Goal: Check status

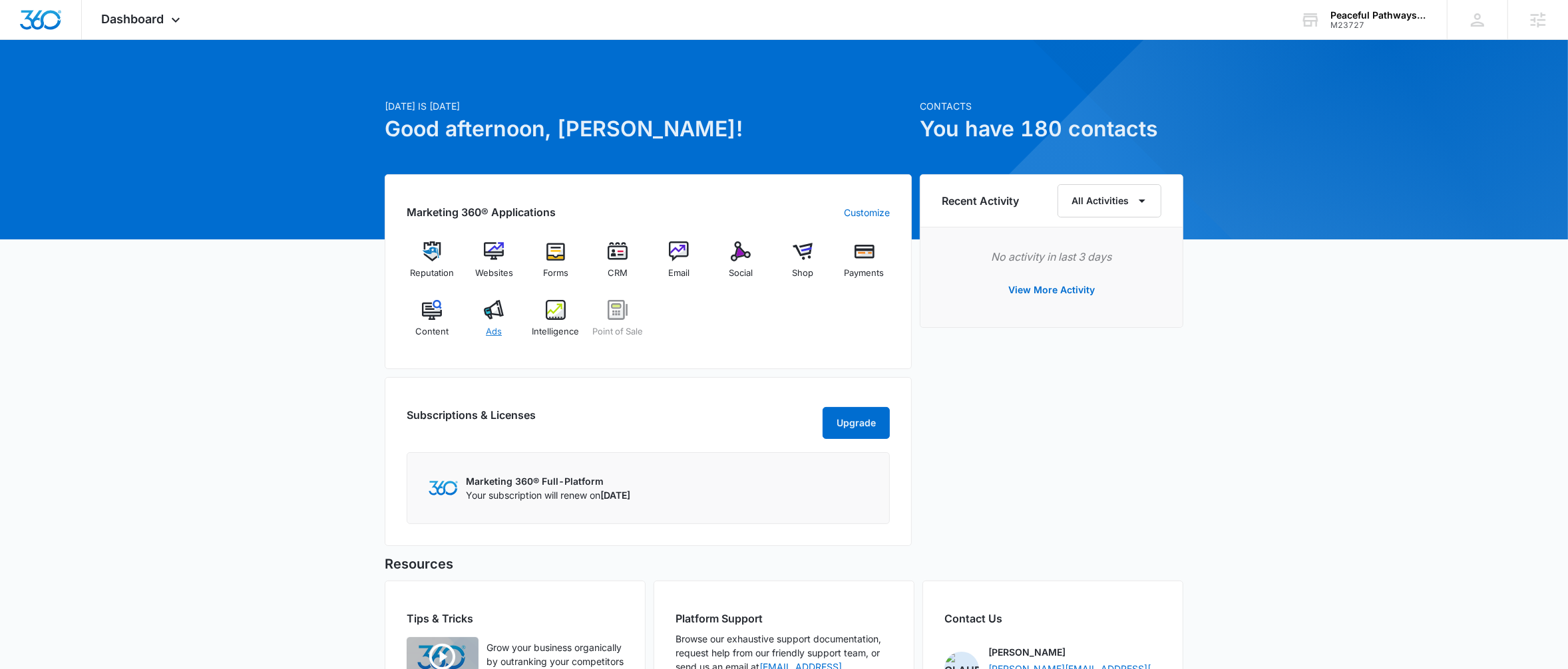
click at [494, 325] on span "Ads" at bounding box center [494, 332] width 16 height 14
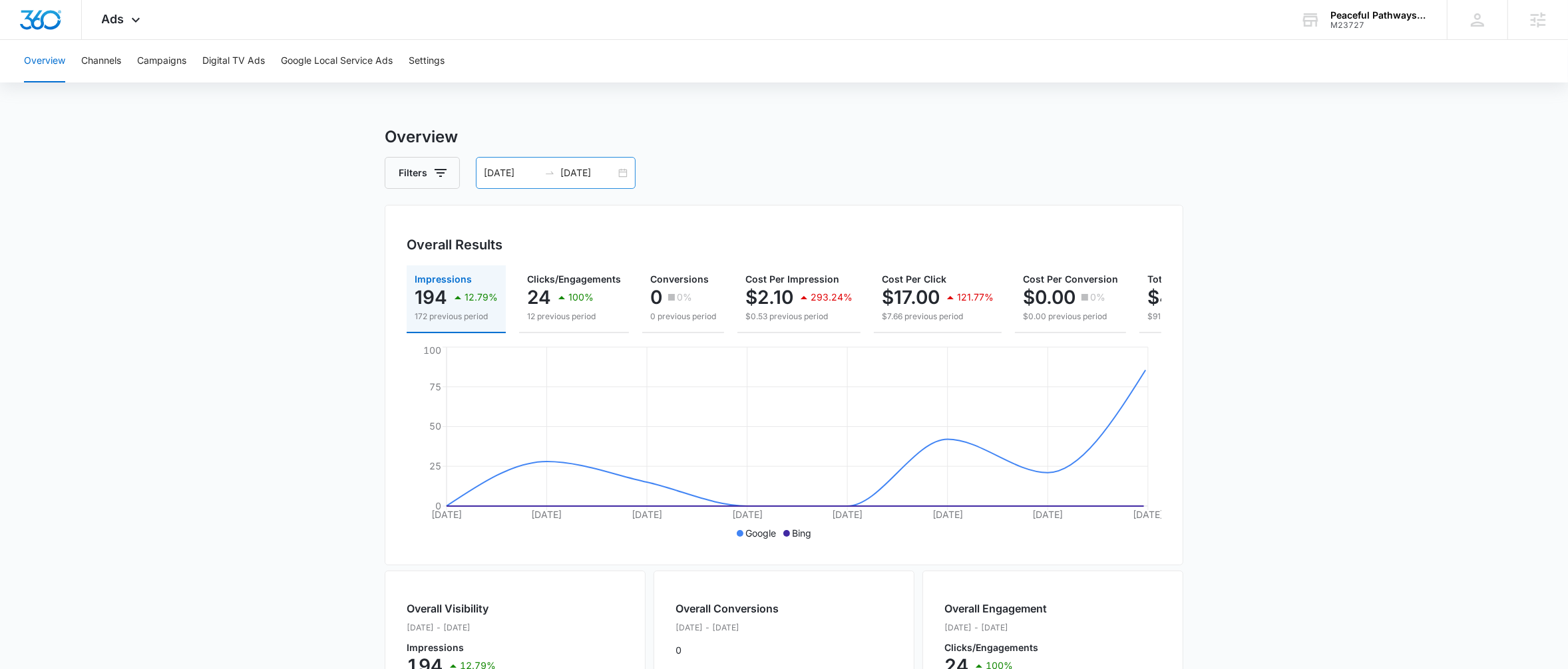
click at [618, 178] on div "[DATE] [DATE]" at bounding box center [555, 173] width 160 height 32
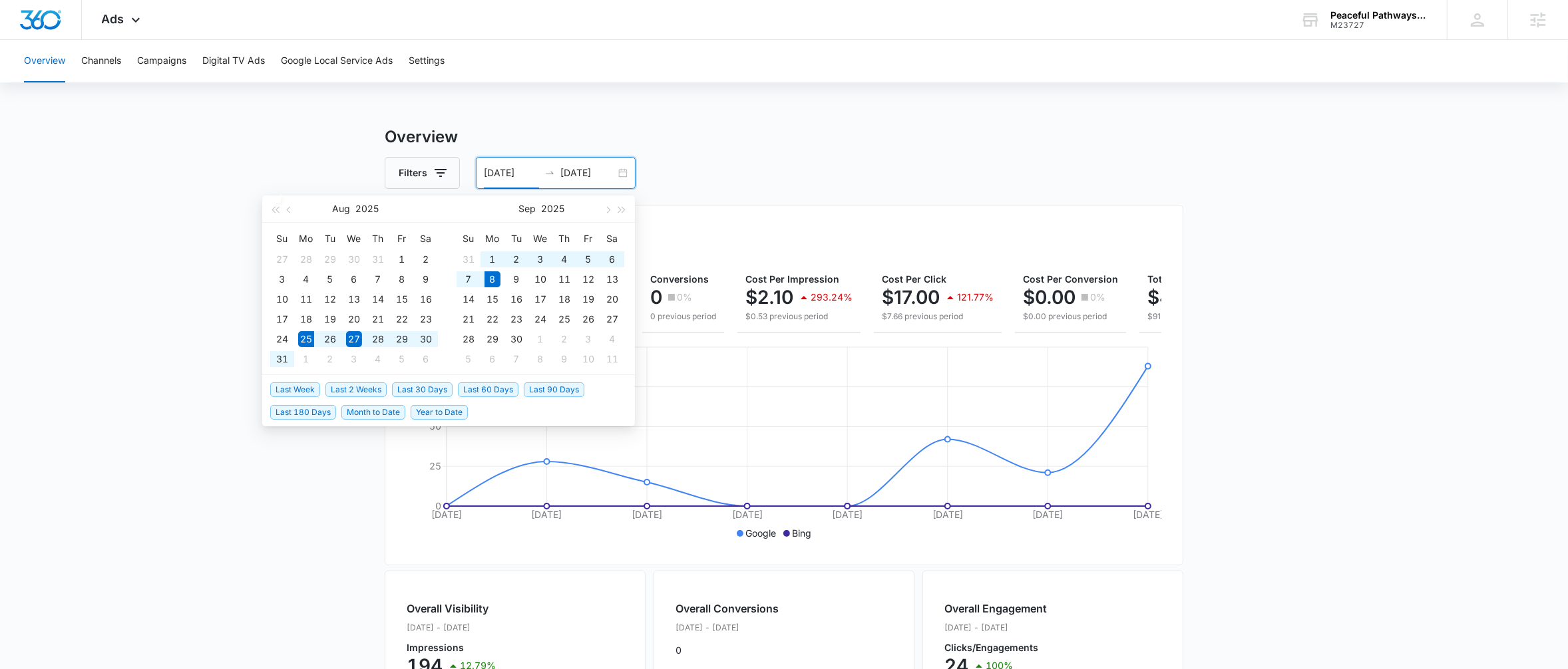
click at [362, 385] on span "Last 2 Weeks" at bounding box center [356, 390] width 61 height 14
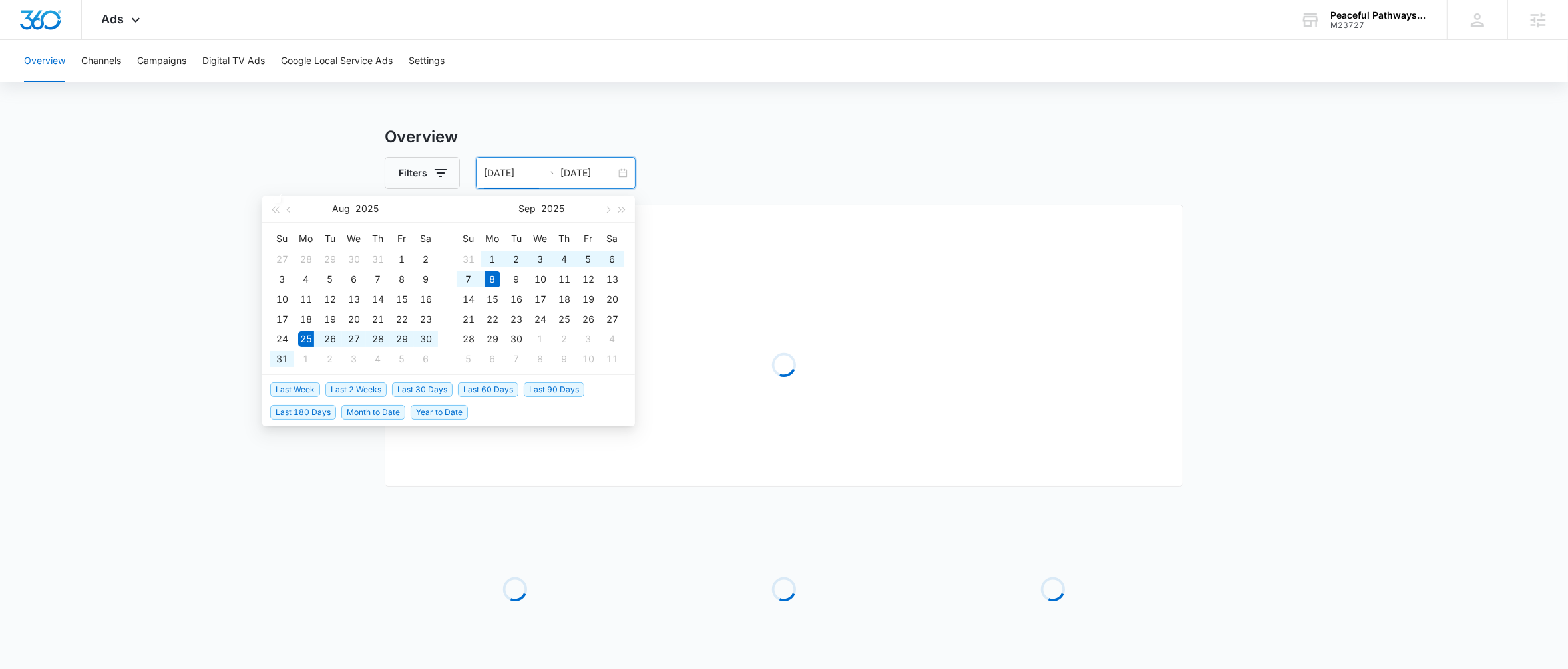
type input "[DATE]"
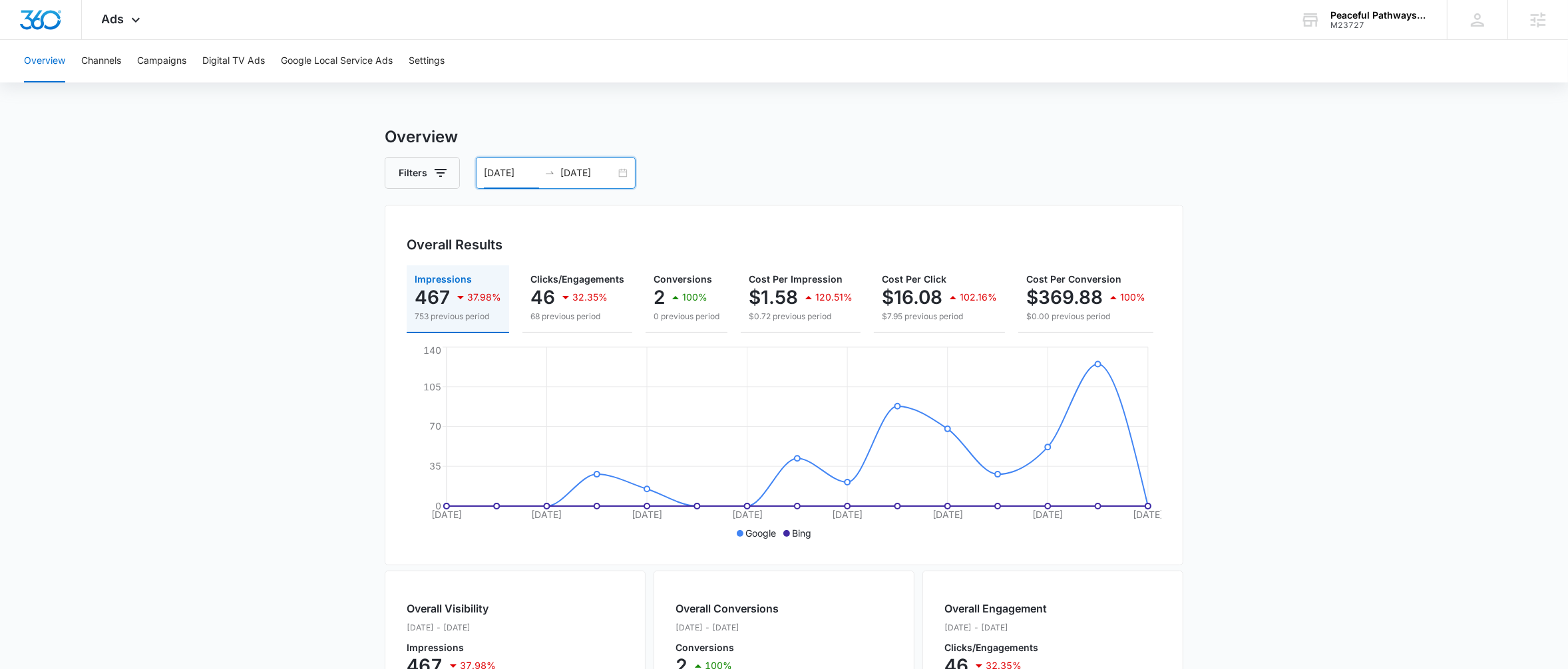
click at [622, 173] on div "[DATE] [DATE]" at bounding box center [555, 173] width 160 height 32
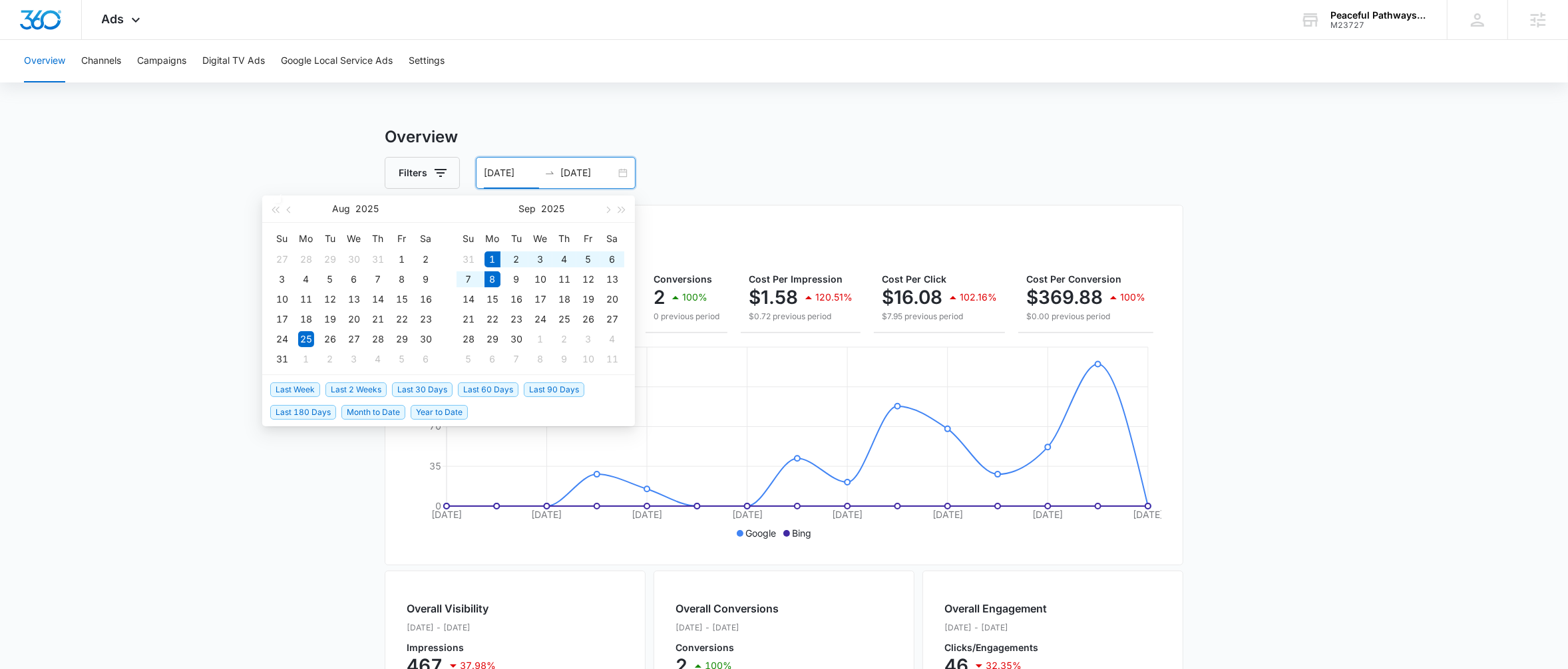
click at [304, 389] on span "Last Week" at bounding box center [295, 390] width 50 height 14
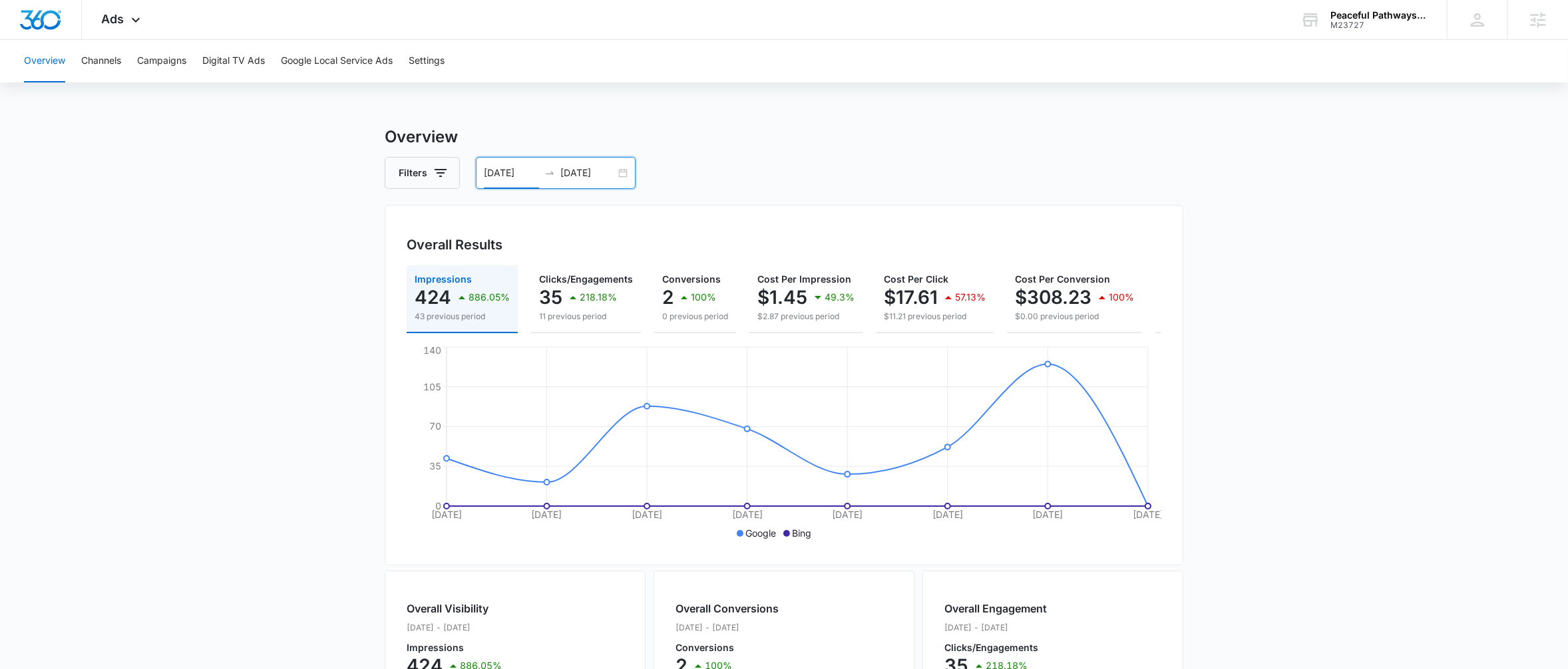
click at [628, 157] on div "[DATE] [DATE]" at bounding box center [555, 173] width 160 height 32
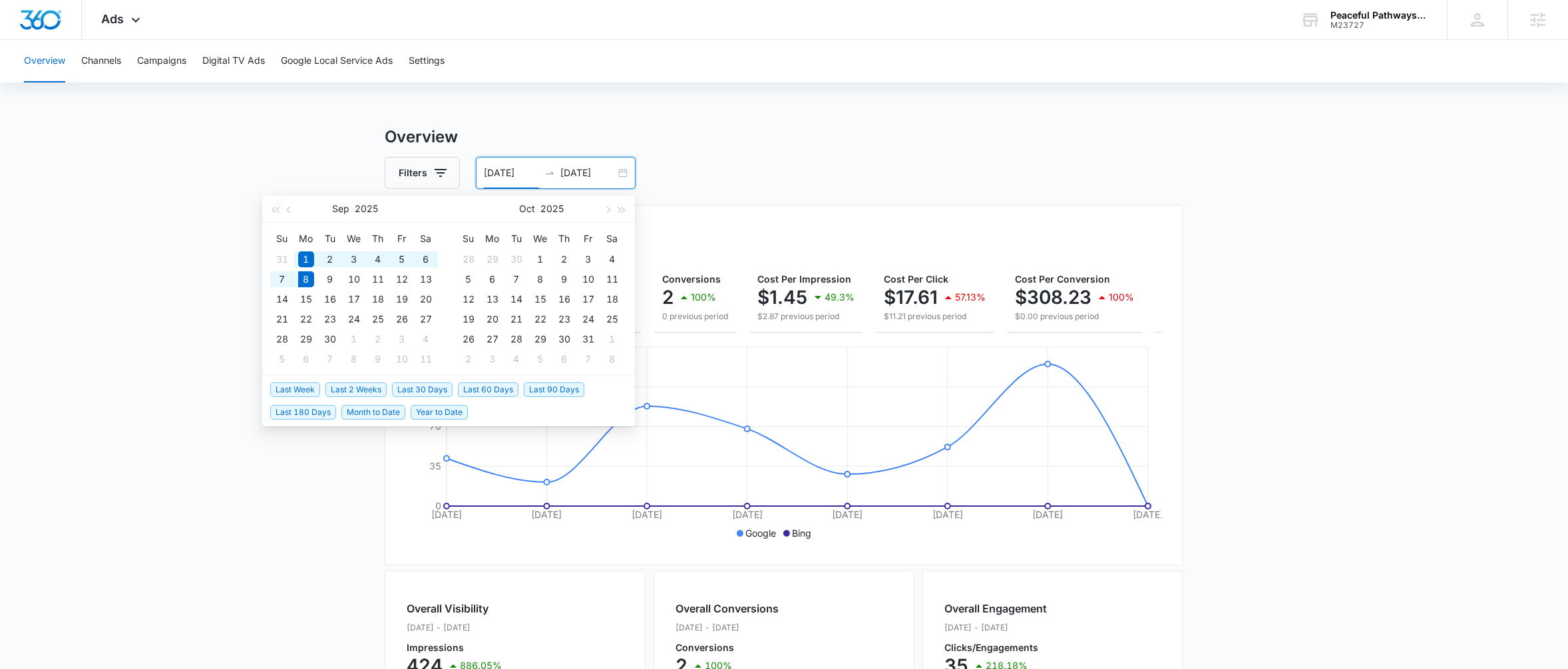
click at [371, 390] on span "Last 2 Weeks" at bounding box center [356, 390] width 61 height 14
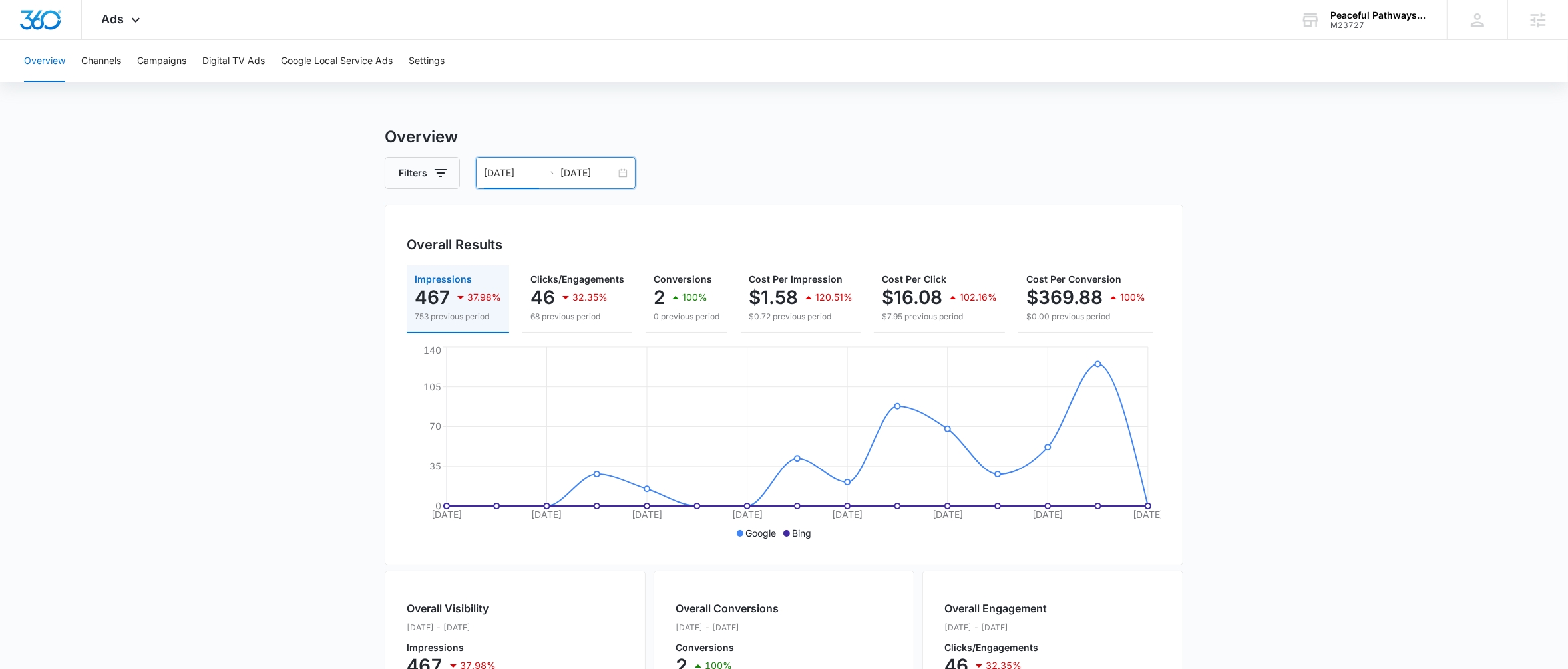
click at [628, 171] on div "[DATE] [DATE]" at bounding box center [555, 173] width 160 height 32
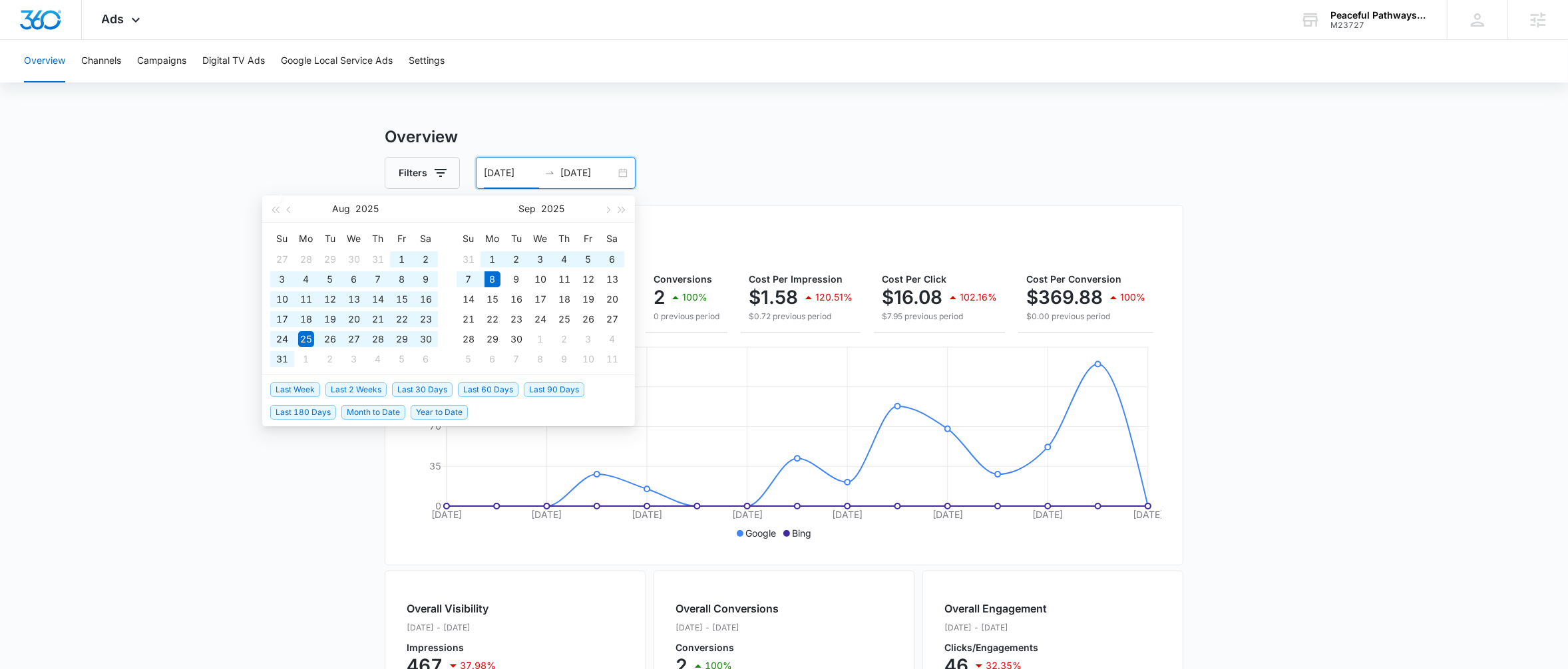
click at [473, 390] on span "Last 60 Days" at bounding box center [488, 390] width 60 height 14
type input "[DATE]"
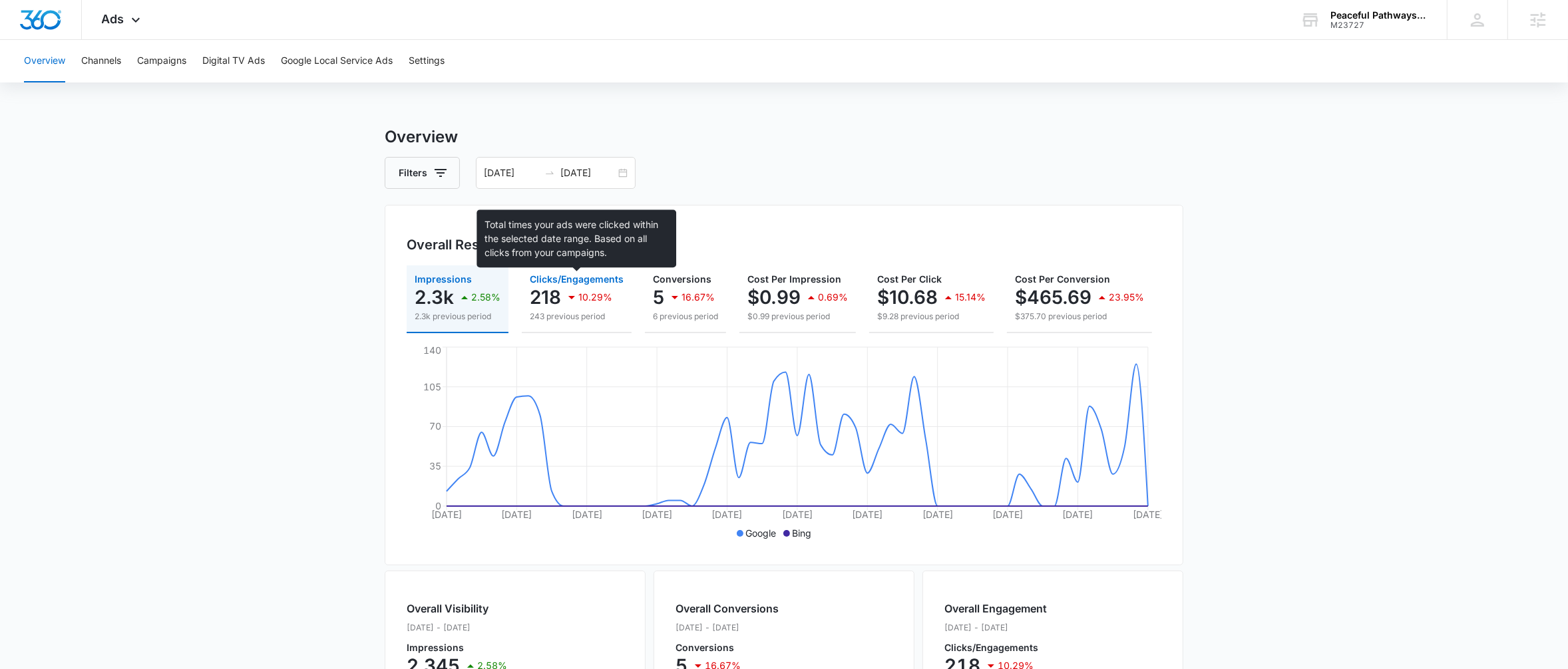
click at [556, 275] on span "Clicks/Engagements" at bounding box center [576, 279] width 94 height 11
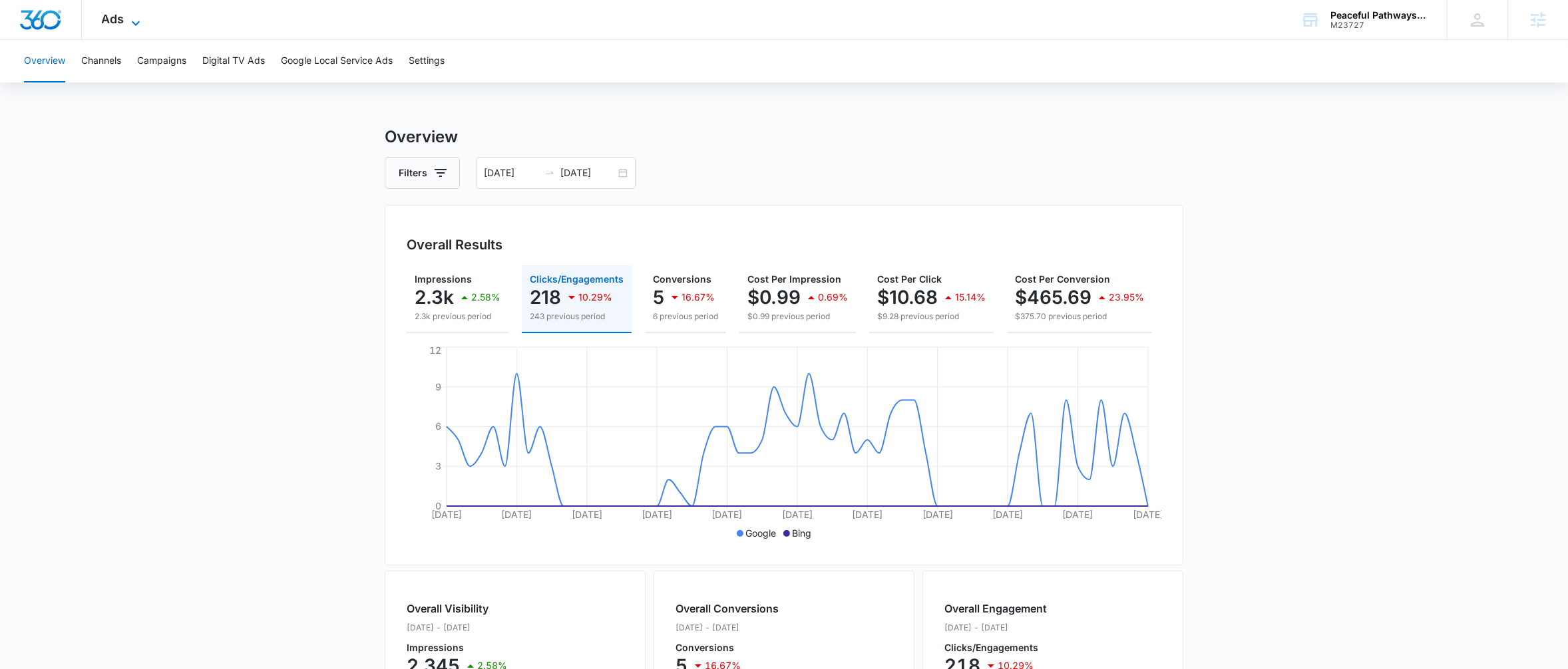
click at [116, 23] on span "Ads" at bounding box center [113, 18] width 23 height 14
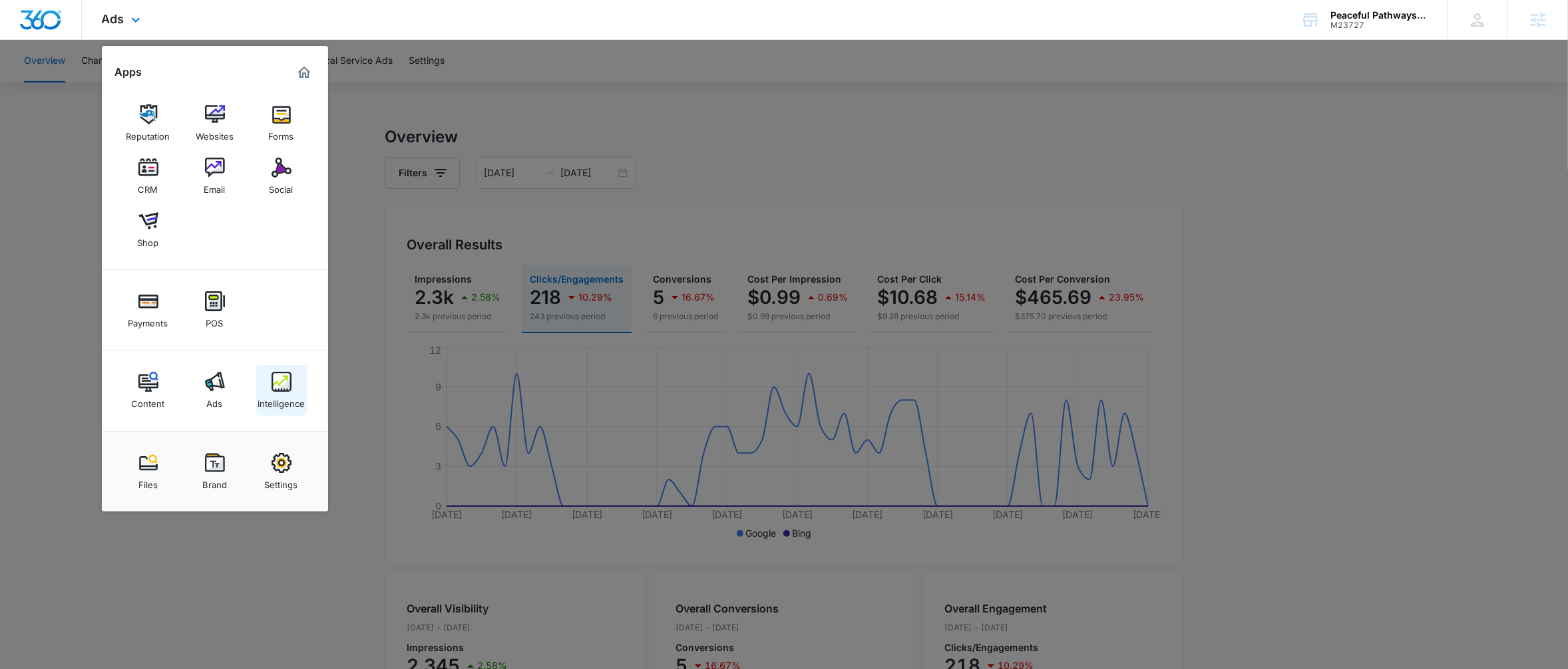
click at [303, 390] on link "Intelligence" at bounding box center [281, 390] width 51 height 51
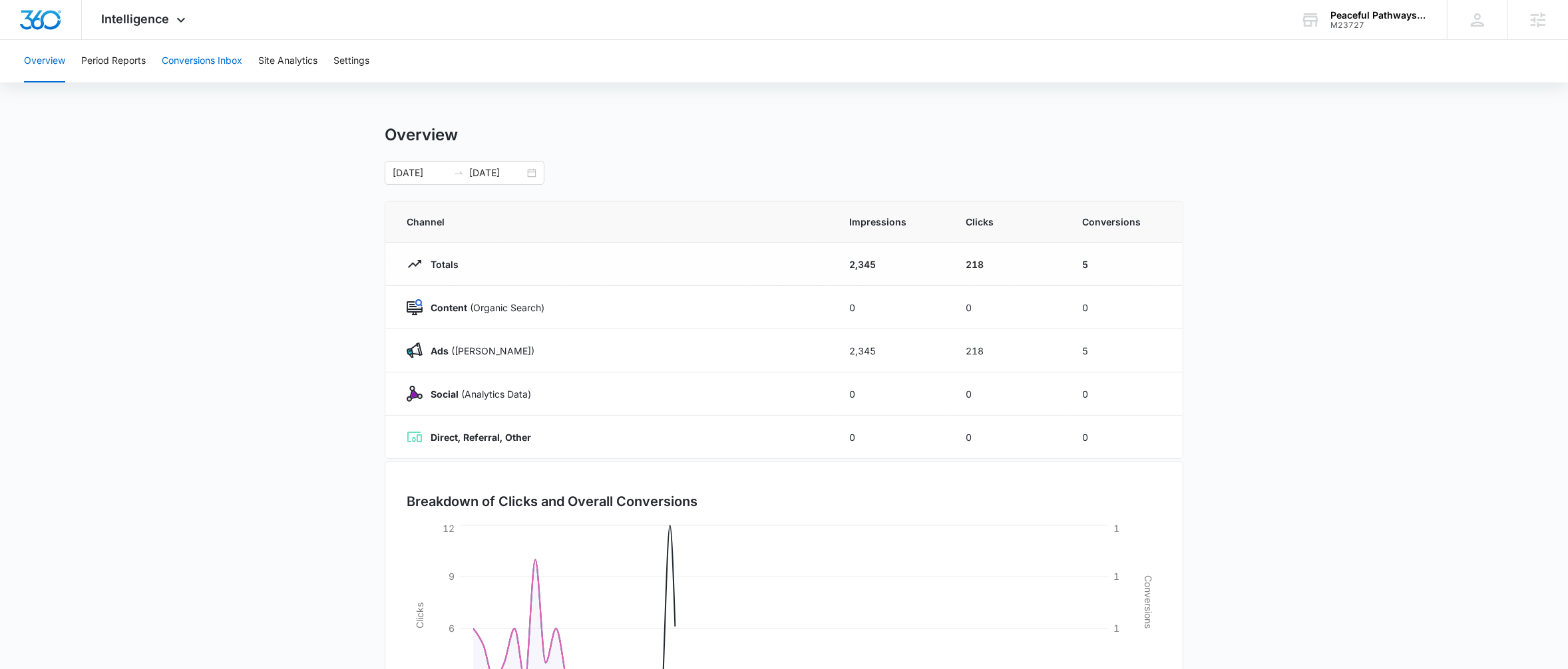
click at [190, 60] on button "Conversions Inbox" at bounding box center [202, 61] width 80 height 43
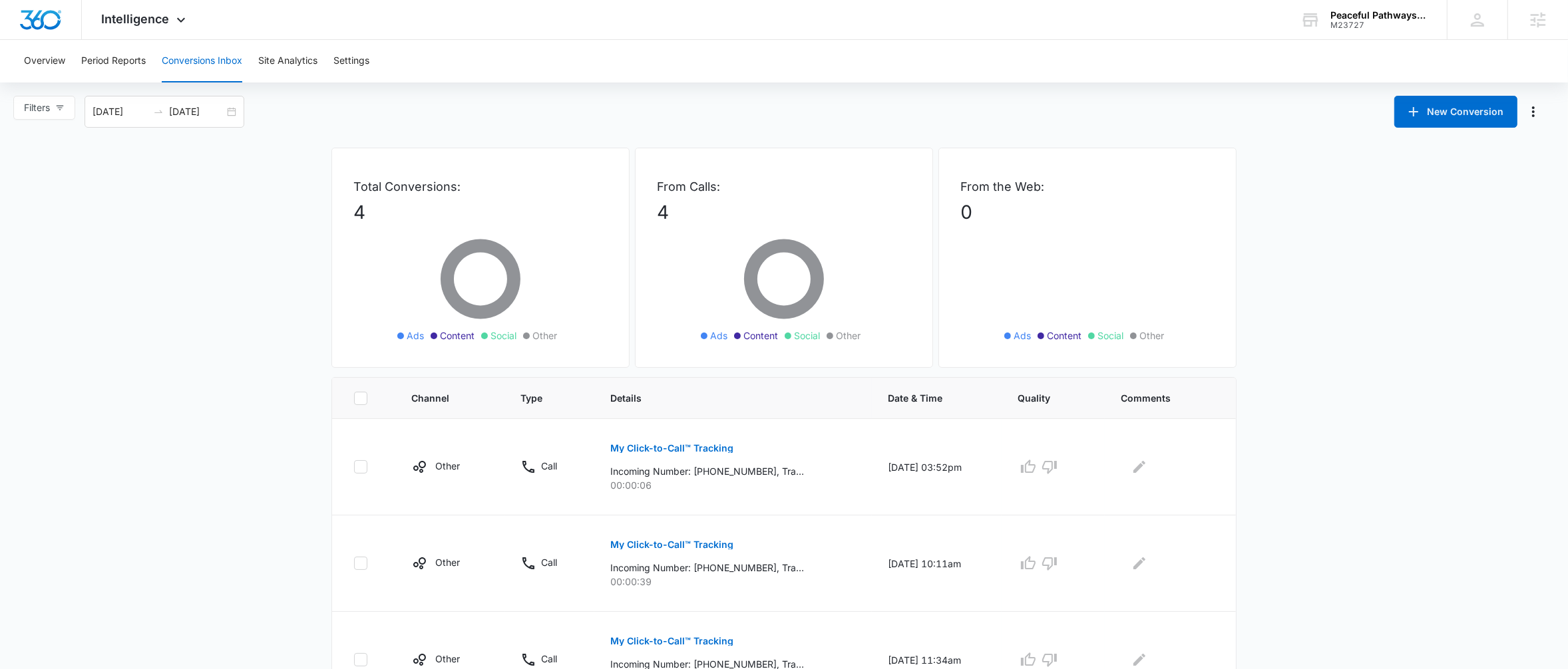
click at [69, 74] on div "Overview Period Reports Conversions Inbox Site Analytics Settings" at bounding box center [784, 61] width 1536 height 43
click at [48, 75] on button "Overview" at bounding box center [44, 61] width 41 height 43
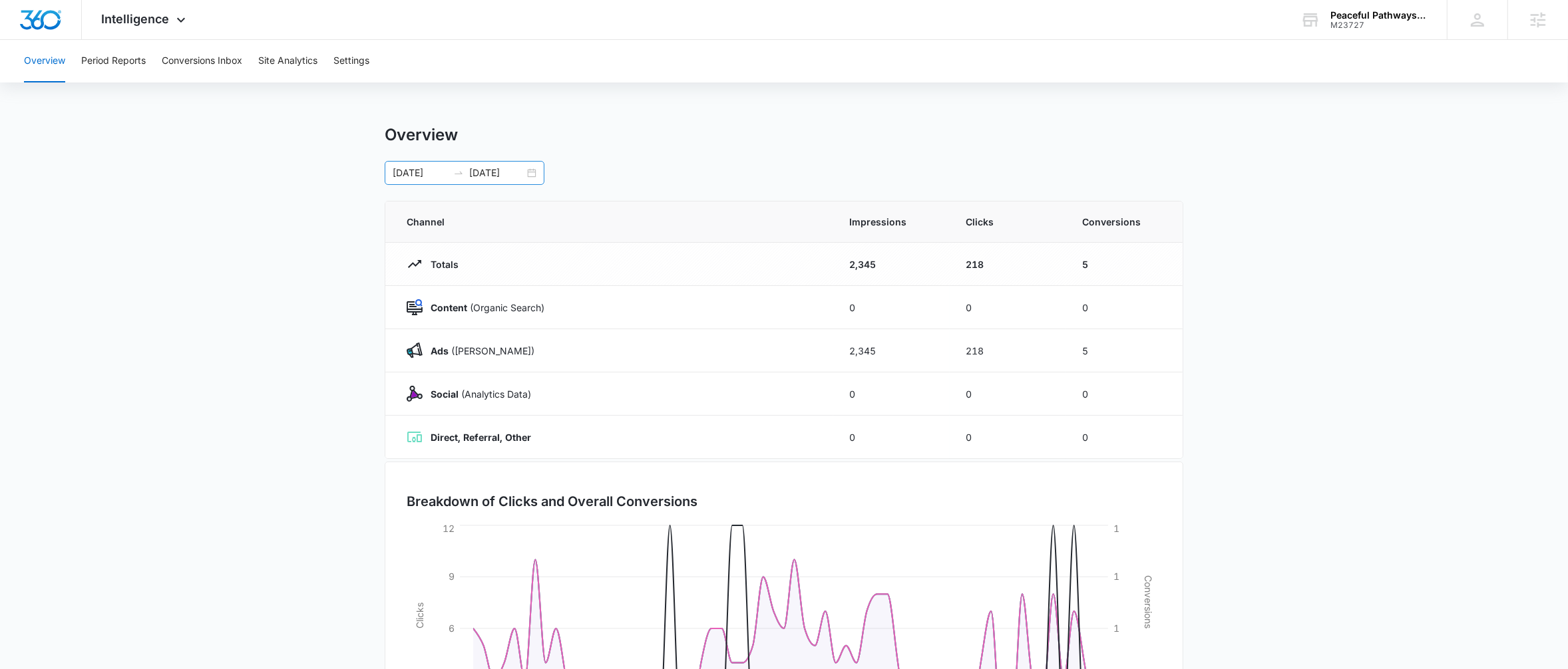
click at [536, 176] on div "[DATE] [DATE]" at bounding box center [465, 173] width 160 height 24
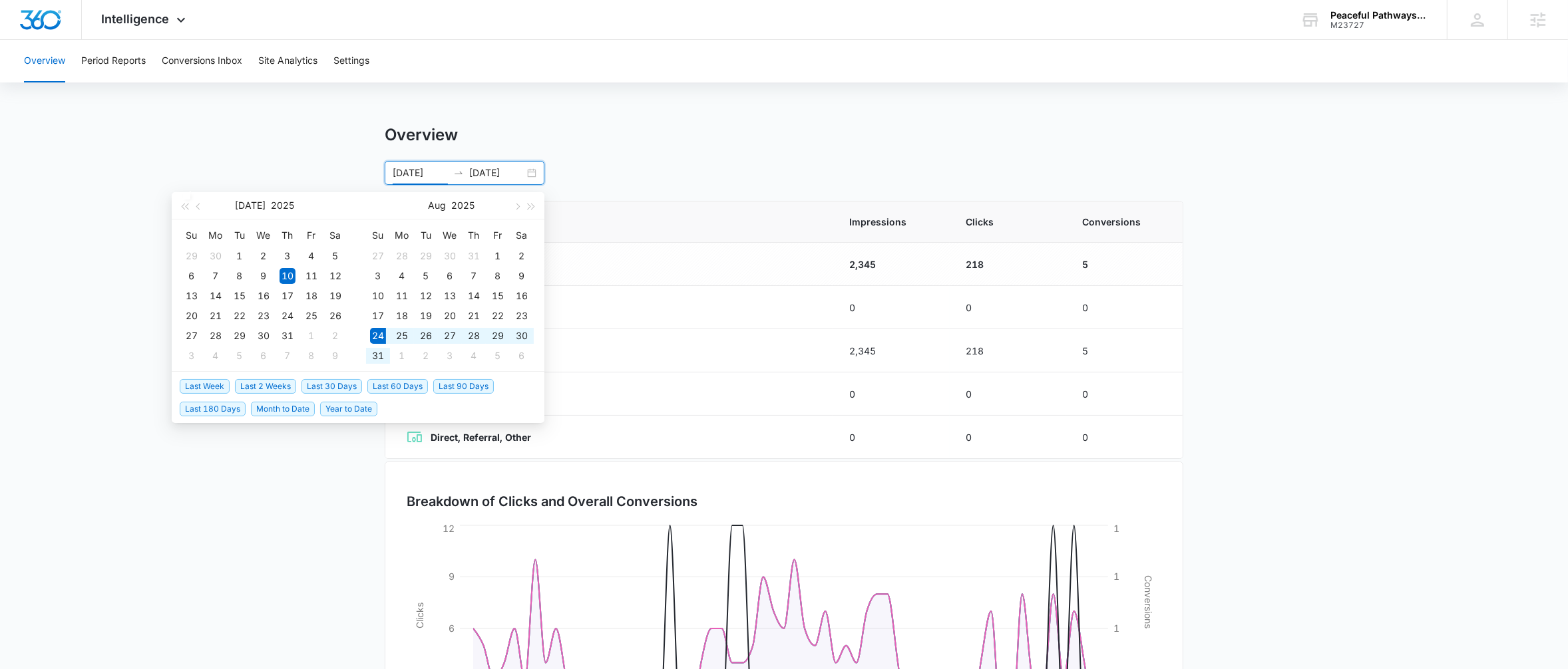
click at [268, 381] on span "Last 2 Weeks" at bounding box center [265, 386] width 61 height 14
type input "[DATE]"
